Goal: Find specific page/section

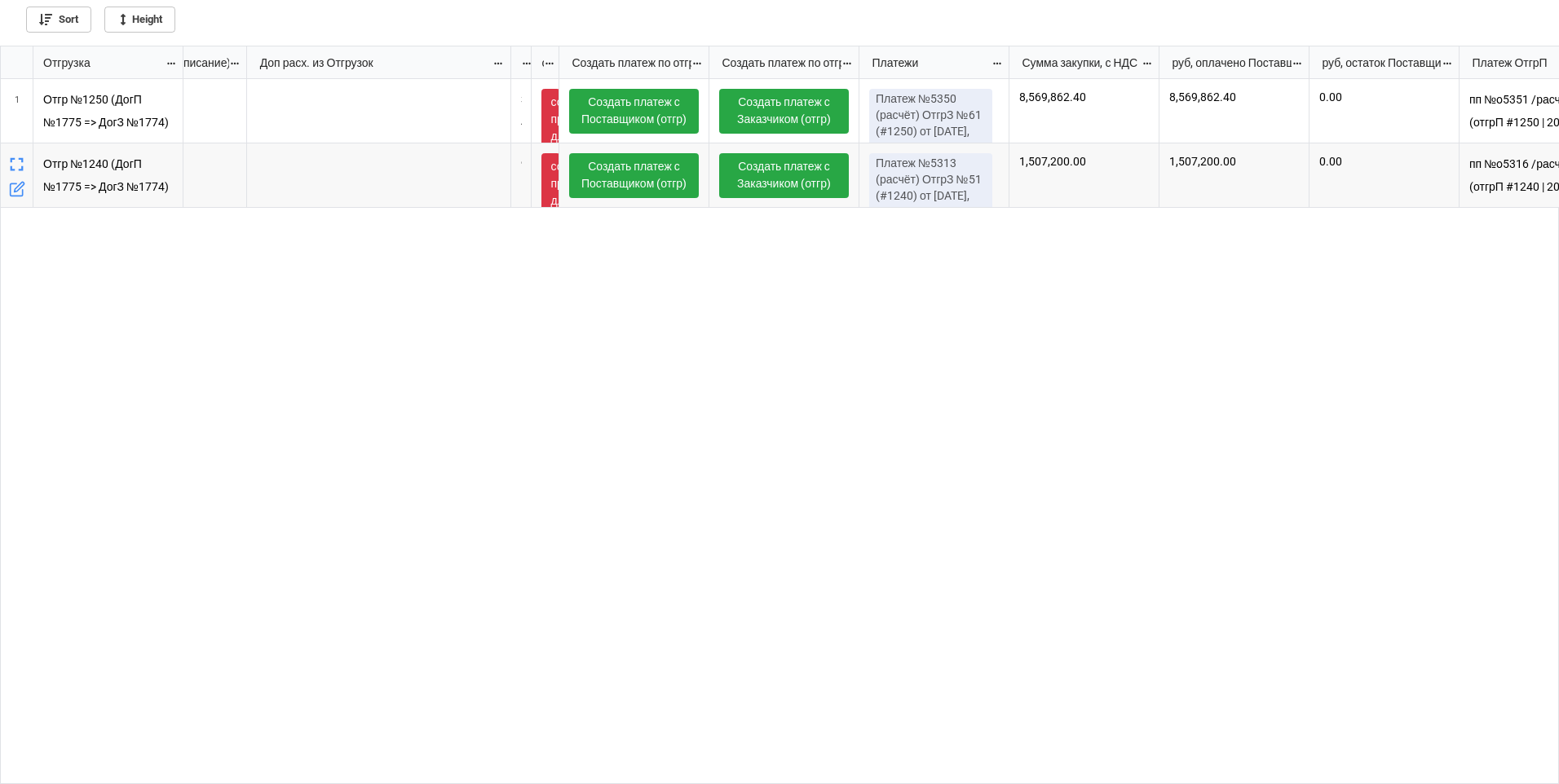
scroll to position [0, 1633]
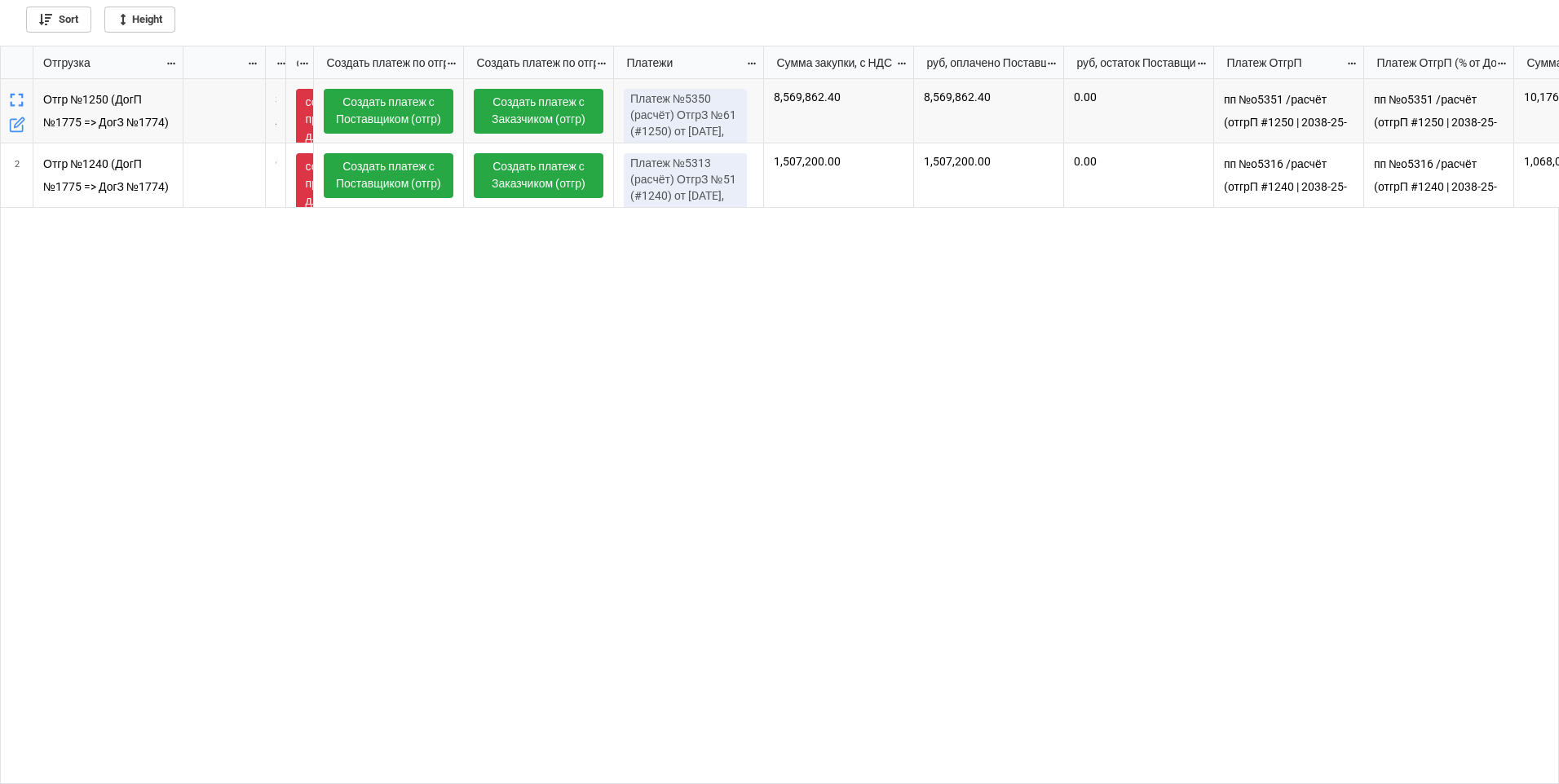
click at [18, 99] on icon "grid" at bounding box center [17, 100] width 23 height 23
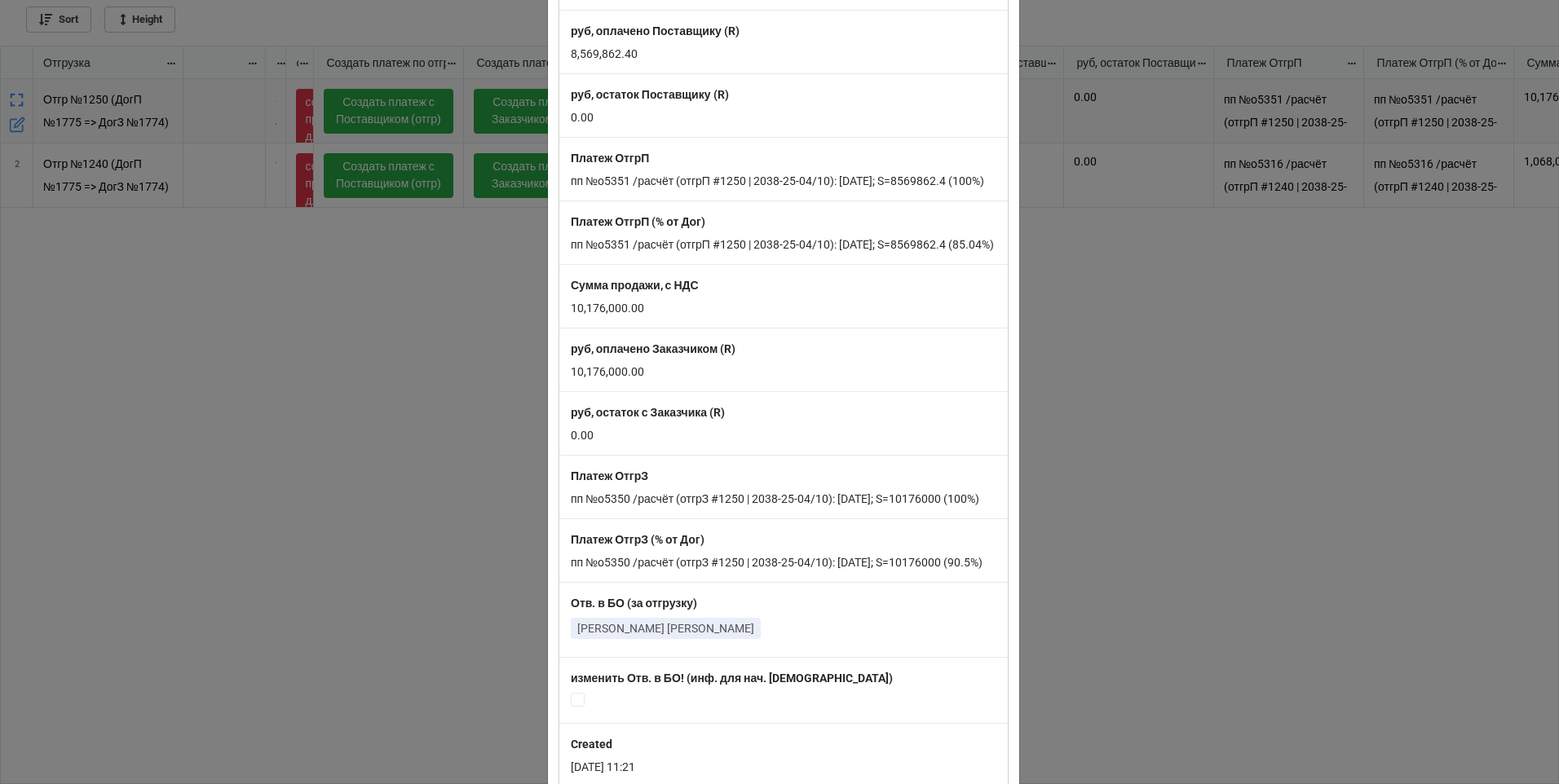
click at [1142, 472] on div "× Close Отгрузка Отгр №1250 (ДогП №1775 => ДогЗ №1774) (2038-25-04/10) ООО «Изо…" at bounding box center [780, 392] width 1559 height 784
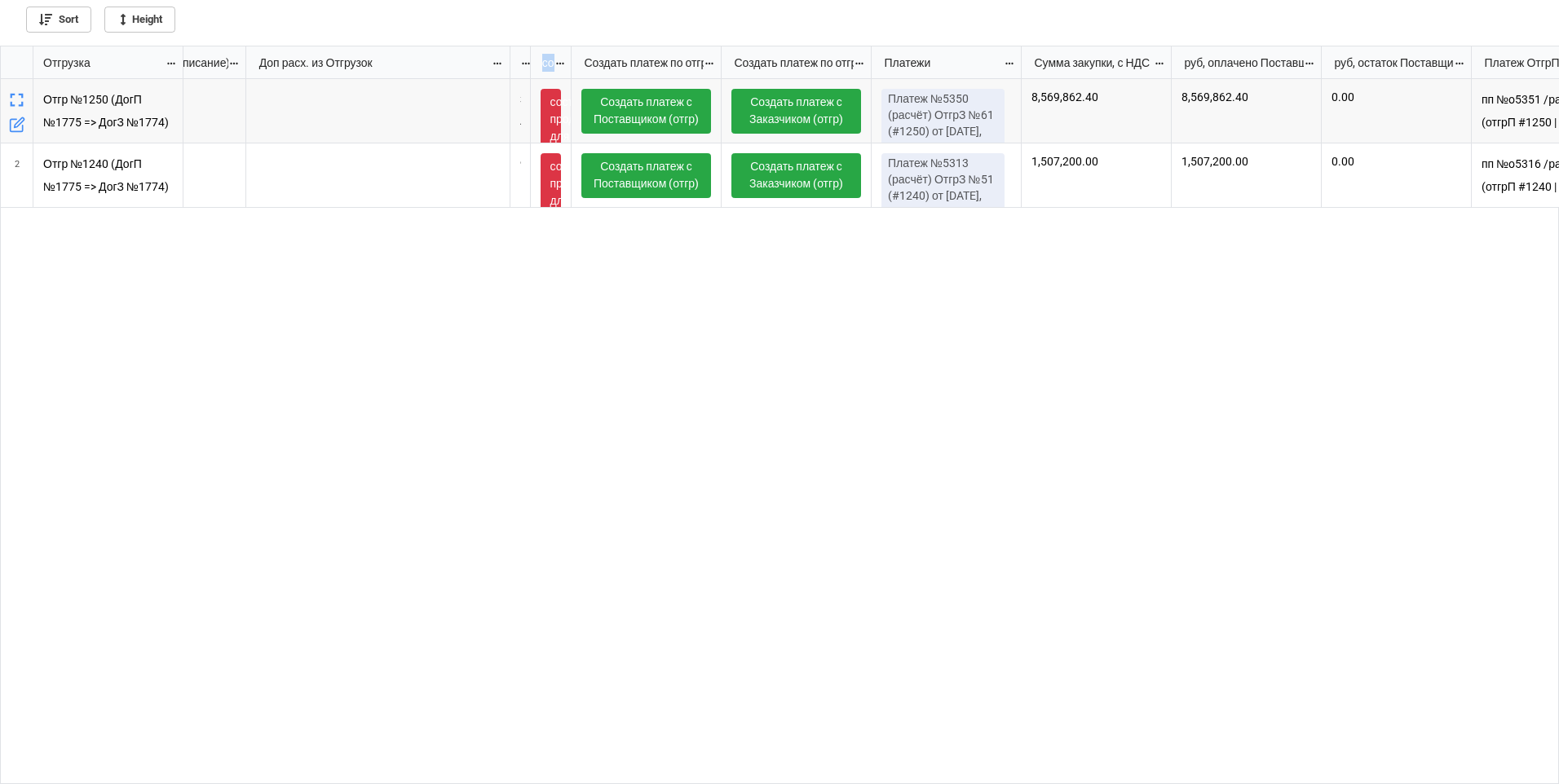
drag, startPoint x: 560, startPoint y: 60, endPoint x: 543, endPoint y: 67, distance: 18.4
click at [543, 67] on div "пп дост_стр (описание) Доп расх. из Отгрузок Заказ, Договоры, Отгрузка, Продукц…" at bounding box center [576, 62] width 3885 height 32
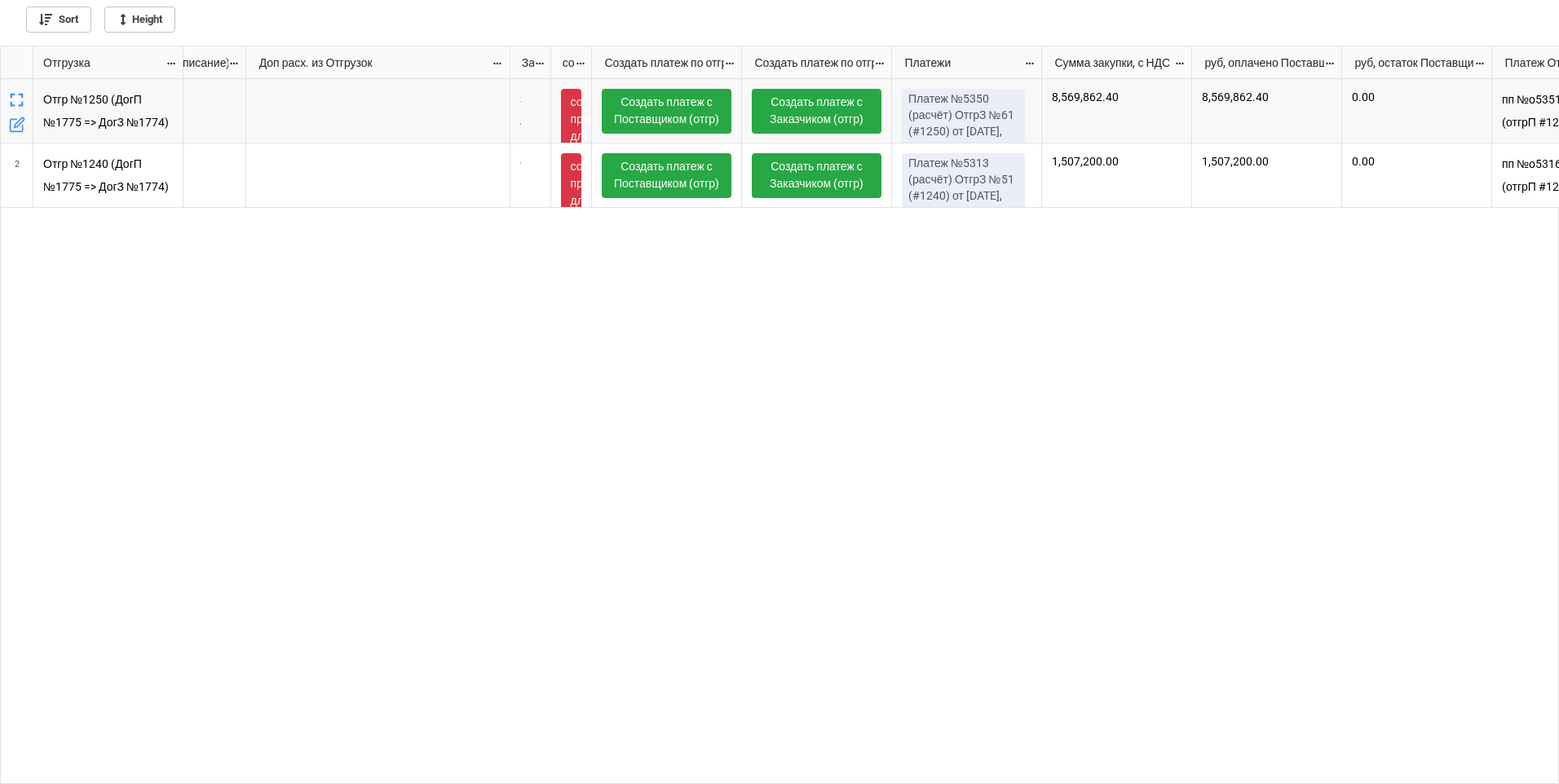
drag, startPoint x: 530, startPoint y: 62, endPoint x: 476, endPoint y: 85, distance: 58.7
click at [491, 80] on div "Отгрузка пп дост_стр (описание) Доп расх. из Отгрузок Заказ, Договоры, Отгрузка…" at bounding box center [780, 416] width 1559 height 739
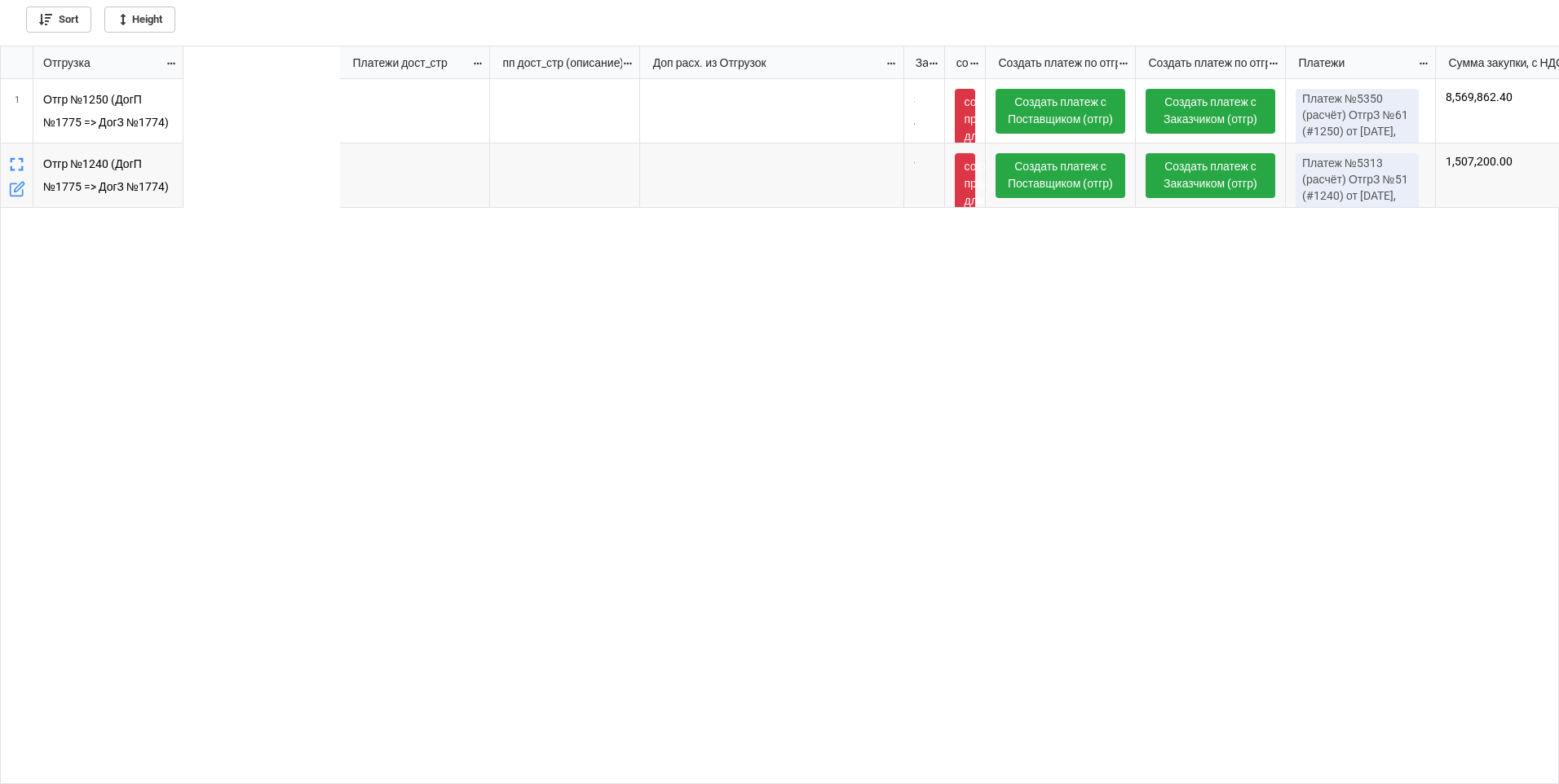
scroll to position [0, 1142]
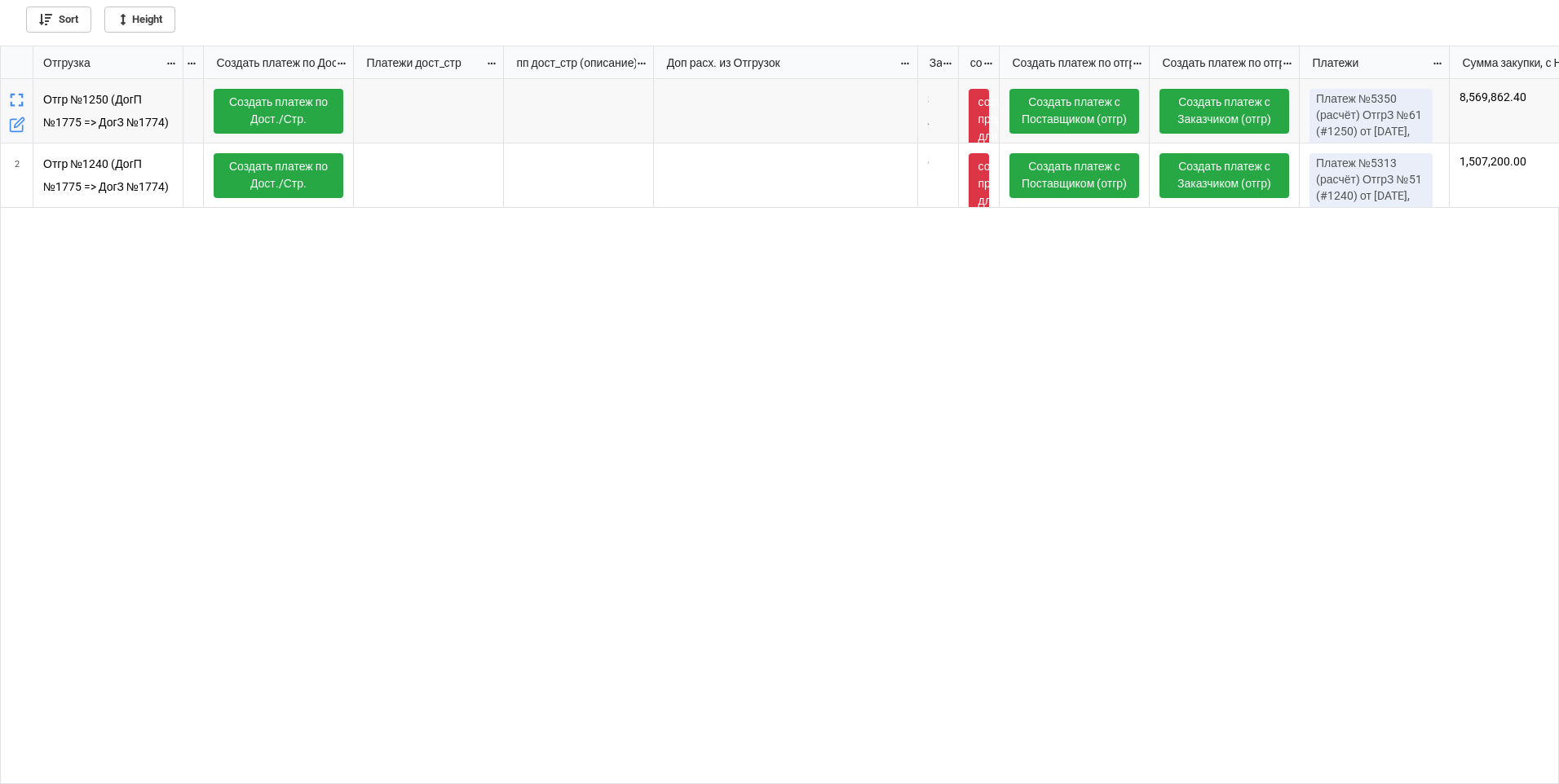
click at [15, 102] on icon "grid" at bounding box center [17, 100] width 23 height 23
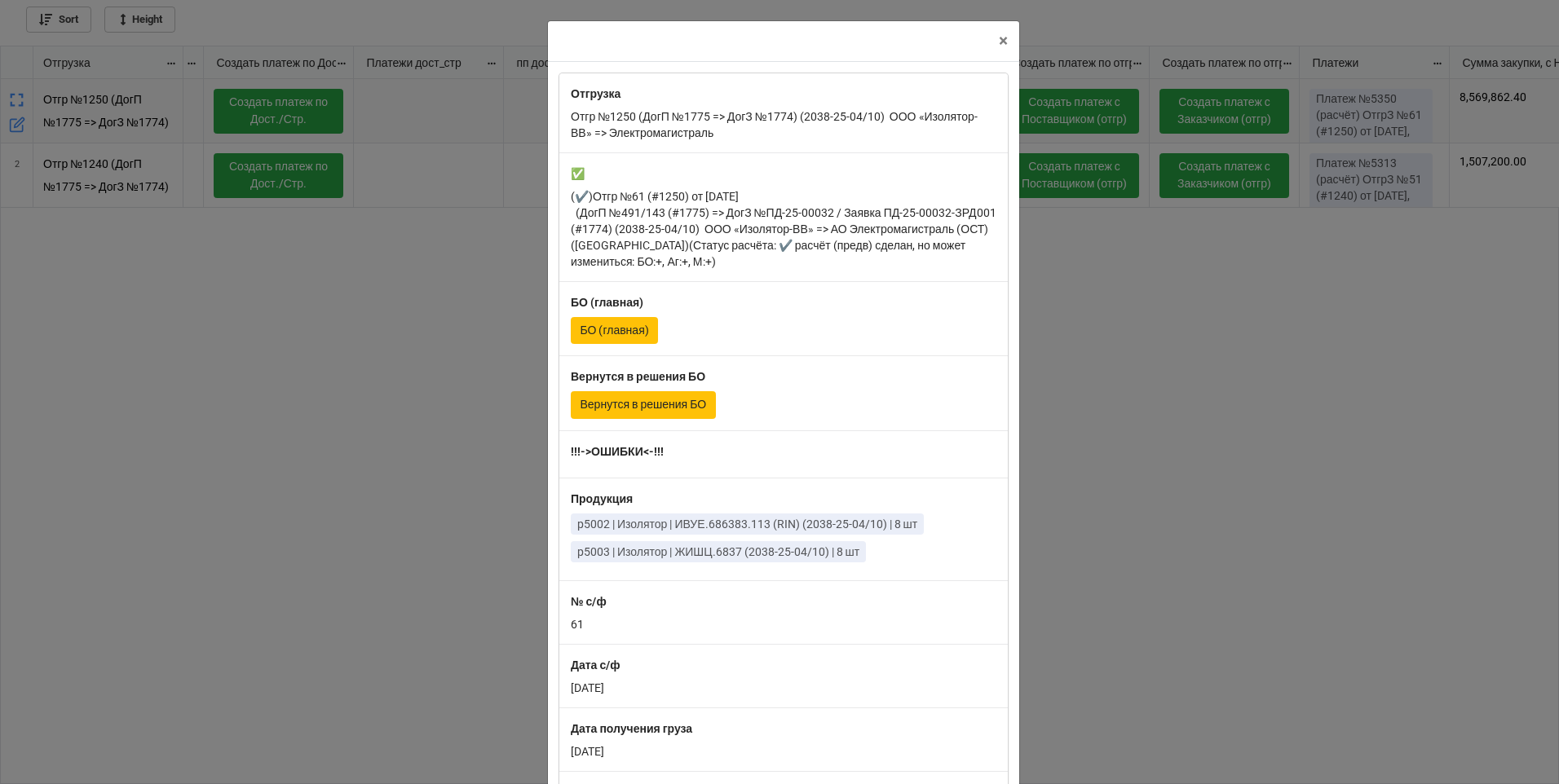
click at [278, 278] on div "× Close Отгрузка Отгр №1250 (ДогП №1775 => ДогЗ №1774) (2038-25-04/10) ООО «Изо…" at bounding box center [780, 392] width 1559 height 784
